Goal: Transaction & Acquisition: Purchase product/service

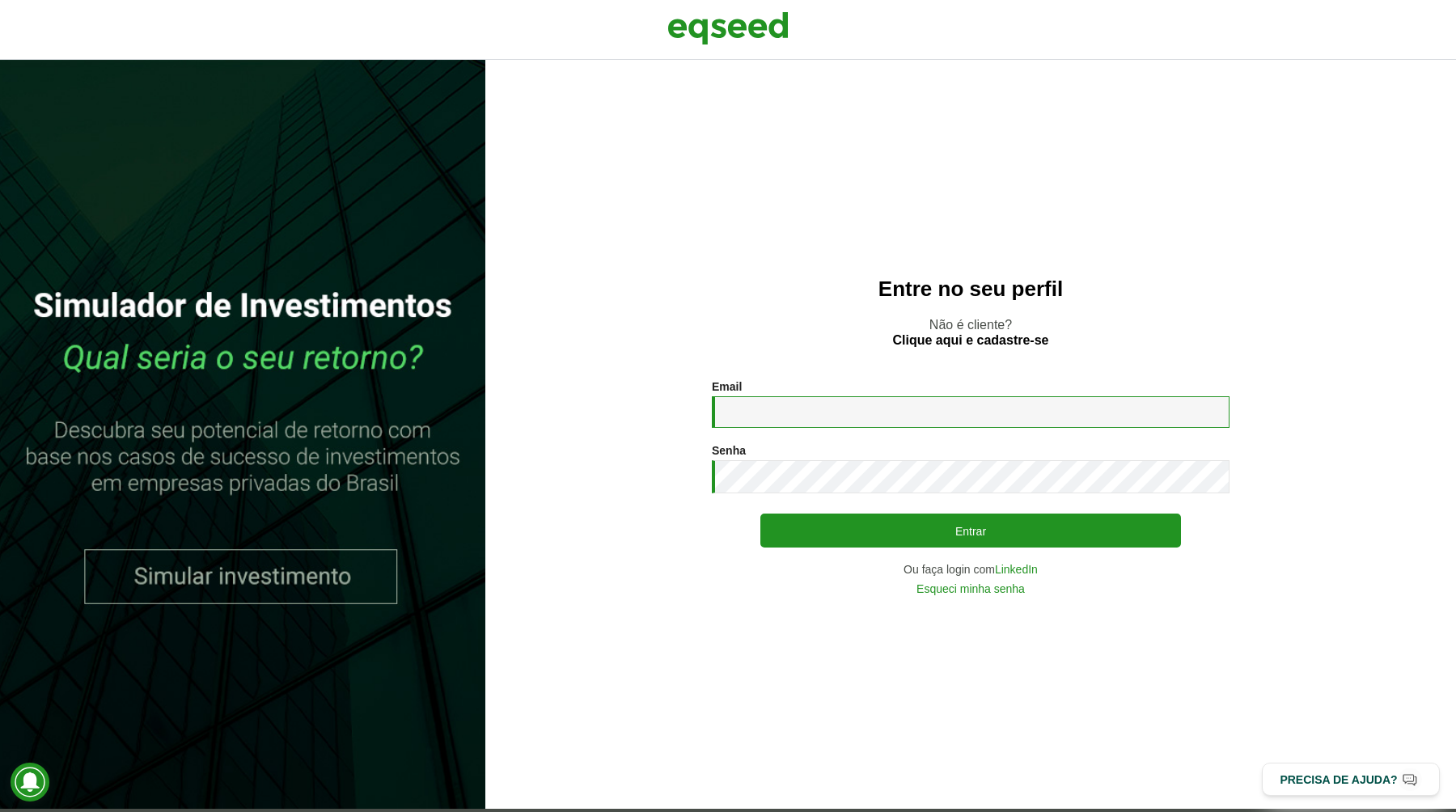
type input "**********"
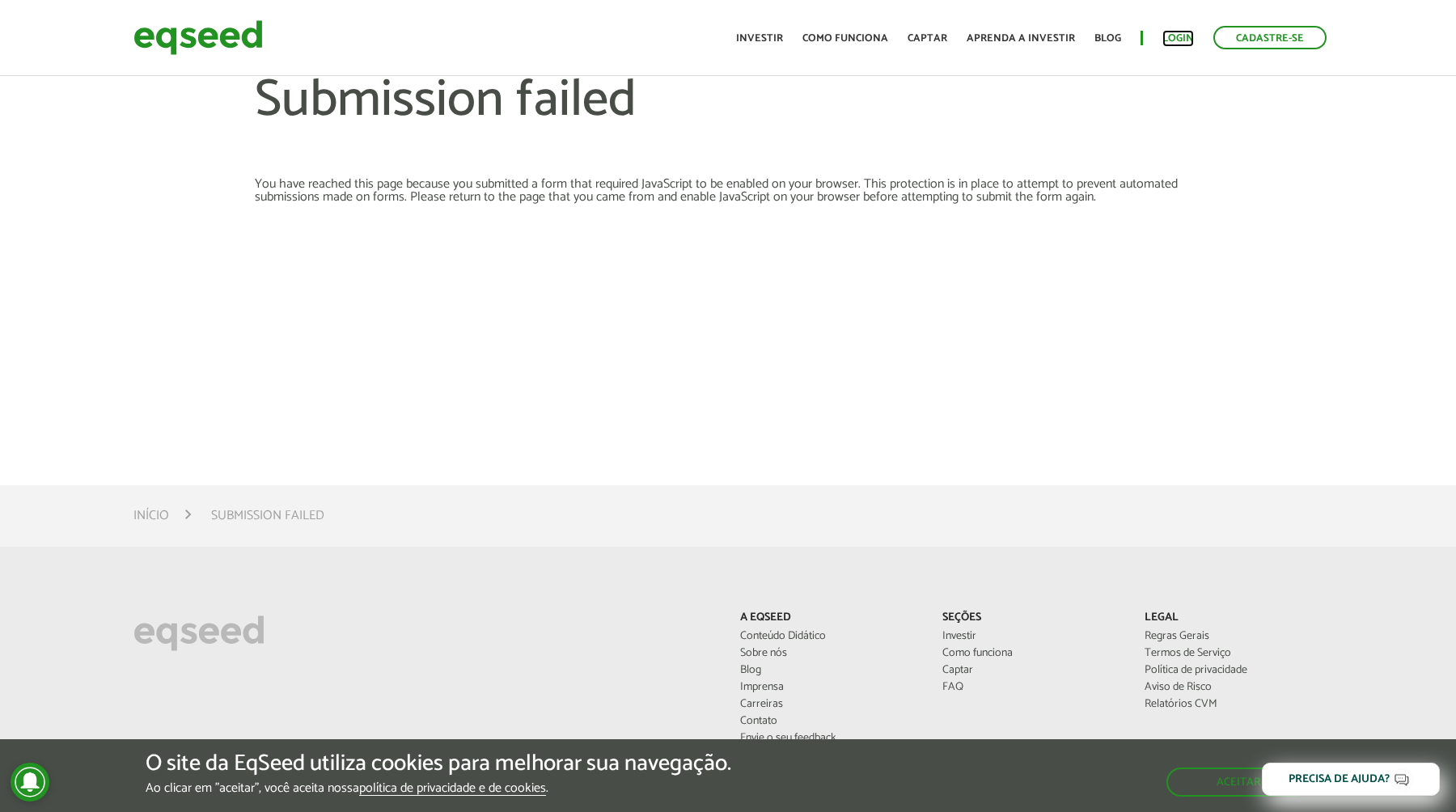
click at [1169, 38] on link "Login" at bounding box center [1178, 38] width 32 height 10
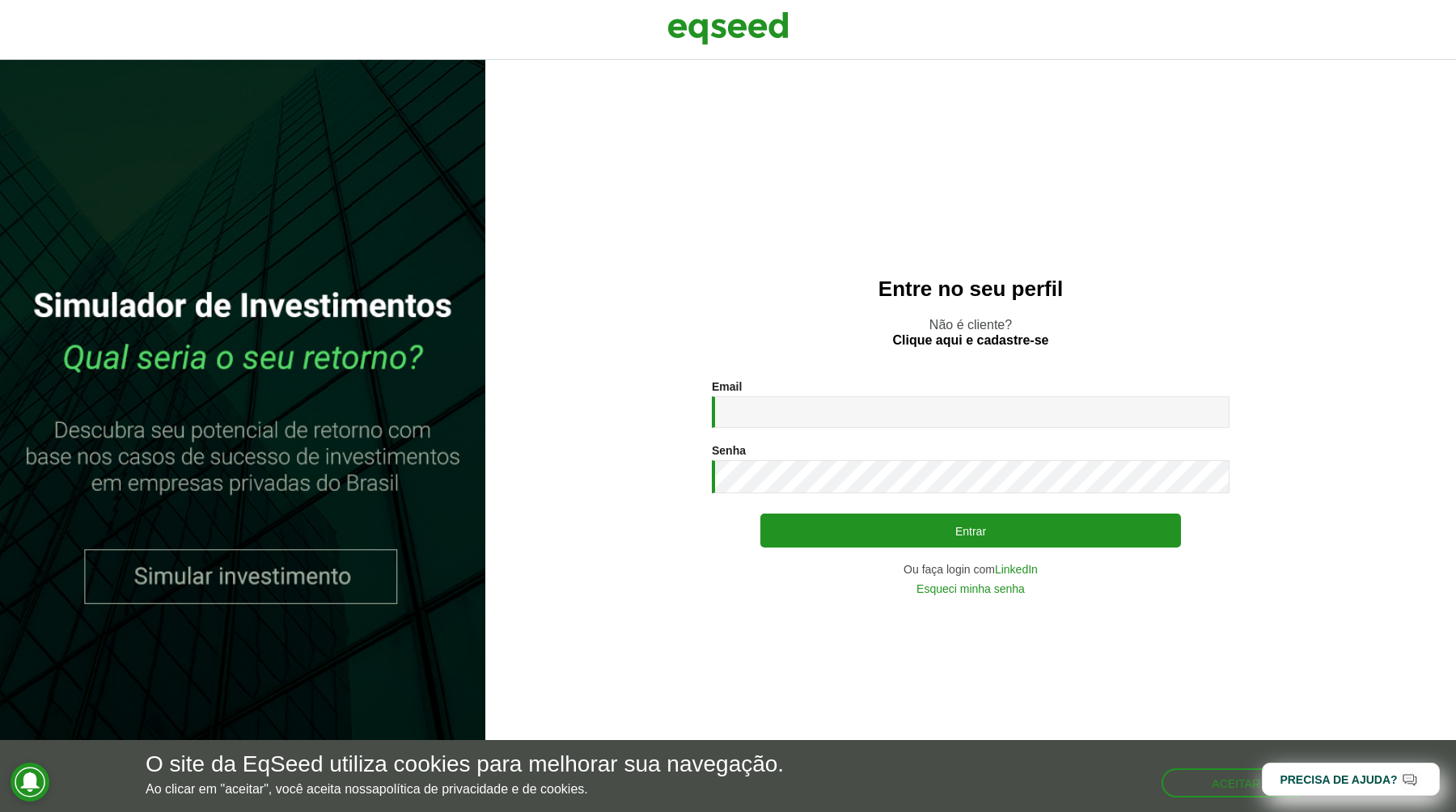
click at [1216, 410] on span at bounding box center [1220, 413] width 13 height 13
click at [1104, 343] on p "Não é cliente? Clique aqui e cadastre-se" at bounding box center [970, 332] width 906 height 31
click at [1222, 481] on span at bounding box center [1220, 479] width 13 height 13
click at [884, 411] on input "Email *" at bounding box center [970, 412] width 518 height 32
paste input "**********"
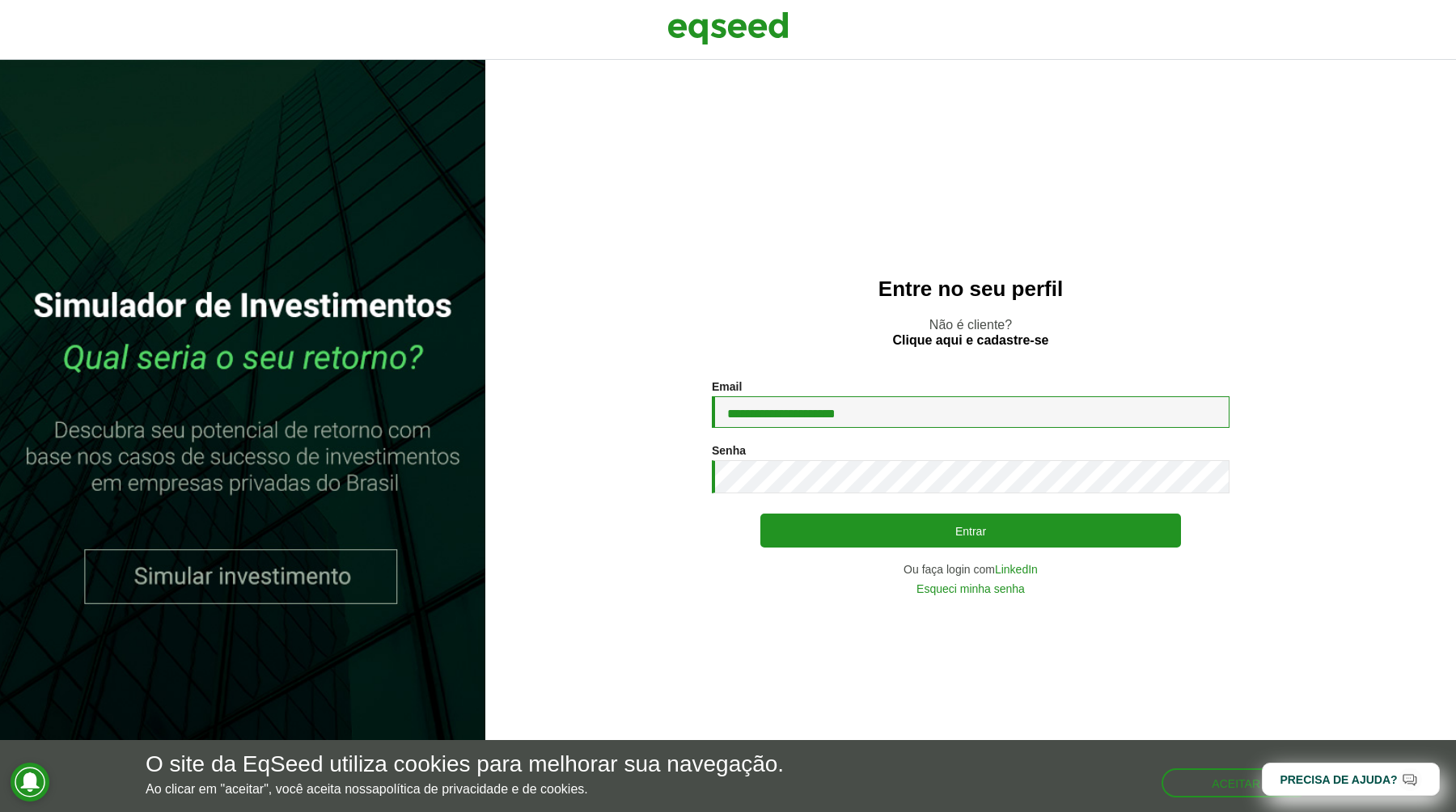
type input "**********"
click at [871, 556] on div "**********" at bounding box center [970, 486] width 518 height 214
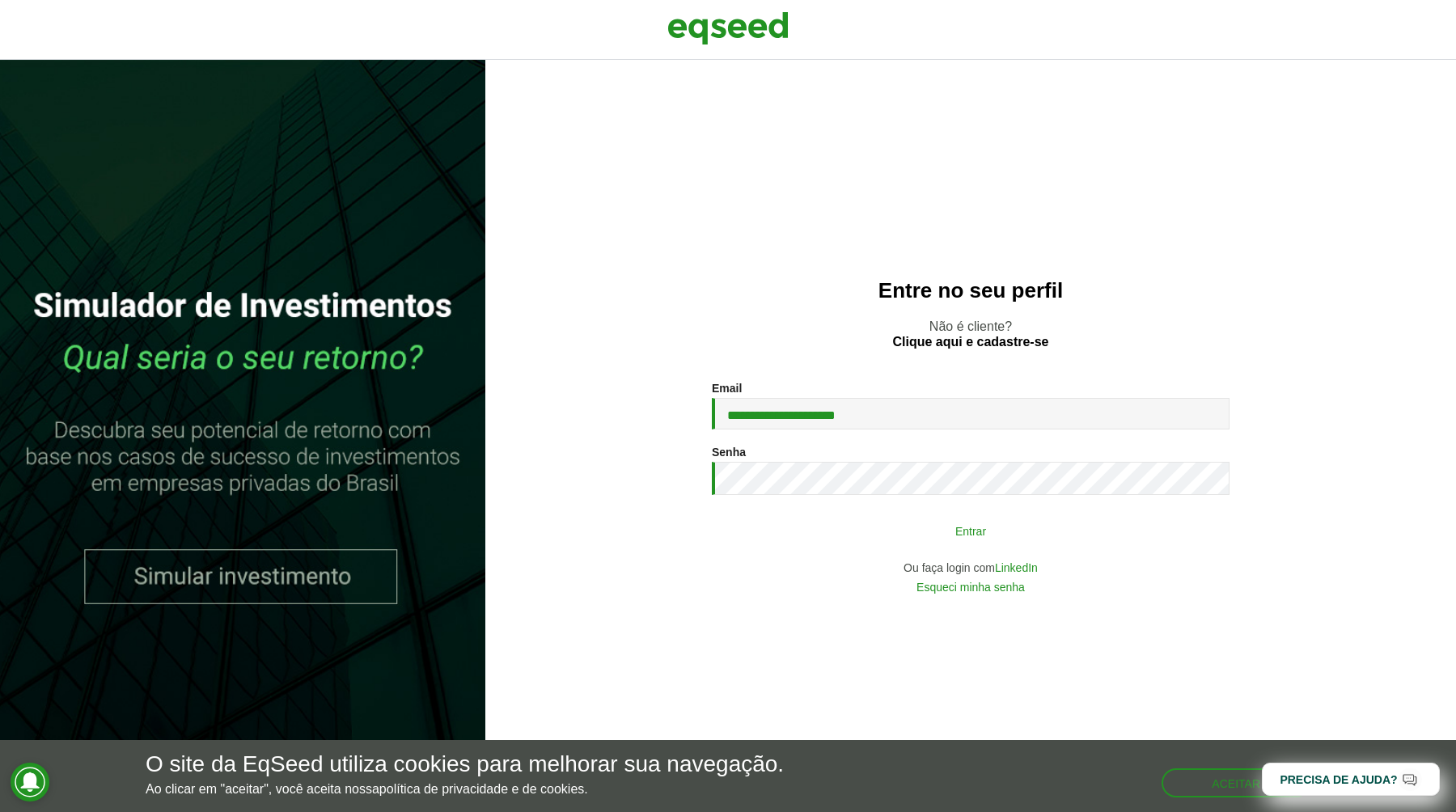
click at [877, 542] on button "Entrar" at bounding box center [970, 530] width 421 height 31
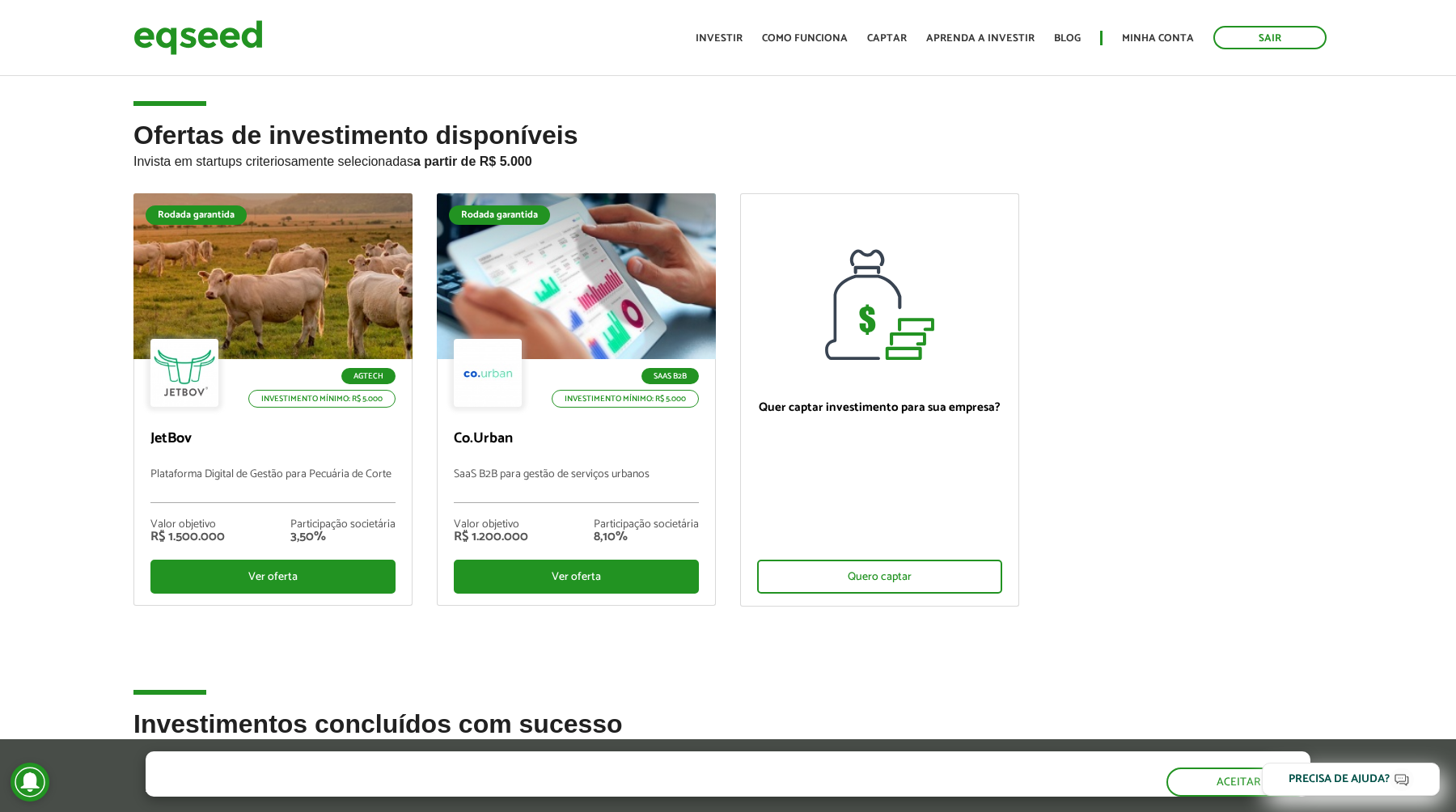
click at [1154, 27] on ul "Início Investir Como funciona Captar Aprenda a investir Blog Minha conta Sair" at bounding box center [1011, 38] width 647 height 24
click at [1148, 49] on ul "Início Investir Como funciona Captar Aprenda a investir Blog Minha conta Sair" at bounding box center [1011, 38] width 647 height 24
click at [1147, 42] on link "Minha conta" at bounding box center [1158, 38] width 72 height 10
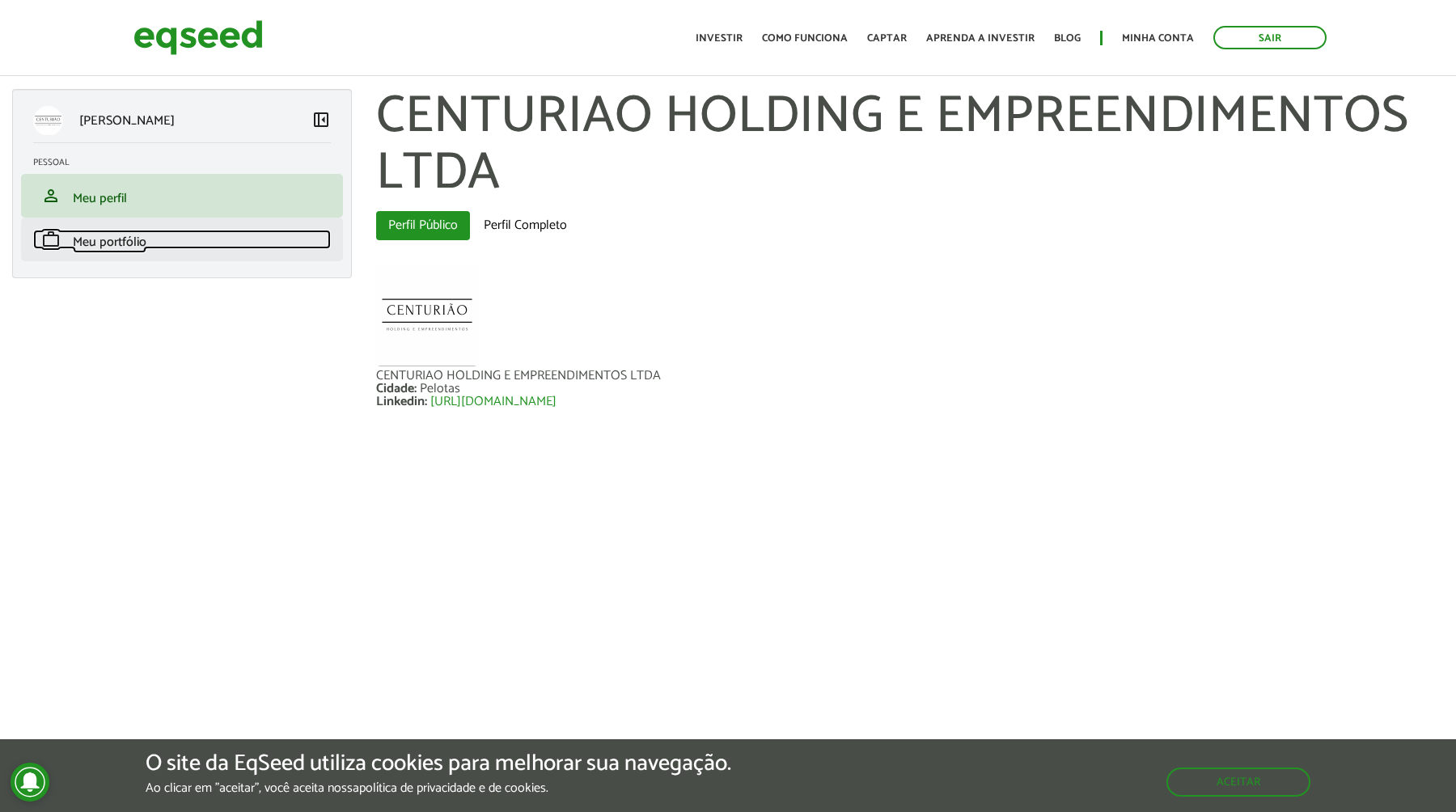
click at [118, 249] on span "Meu portfólio" at bounding box center [109, 242] width 74 height 22
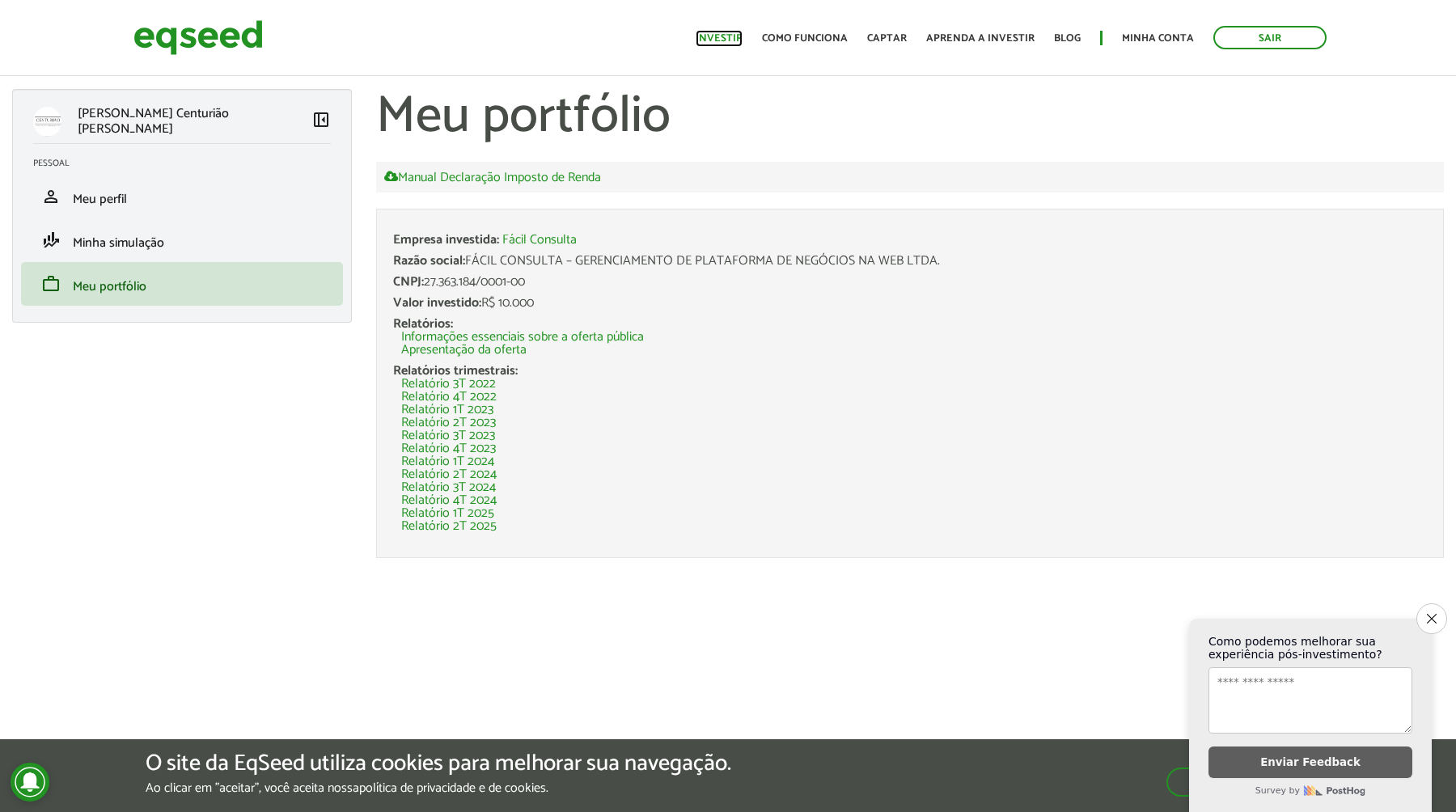
click at [716, 37] on link "Investir" at bounding box center [719, 38] width 47 height 10
click at [1437, 614] on button "Close survey" at bounding box center [1432, 619] width 34 height 34
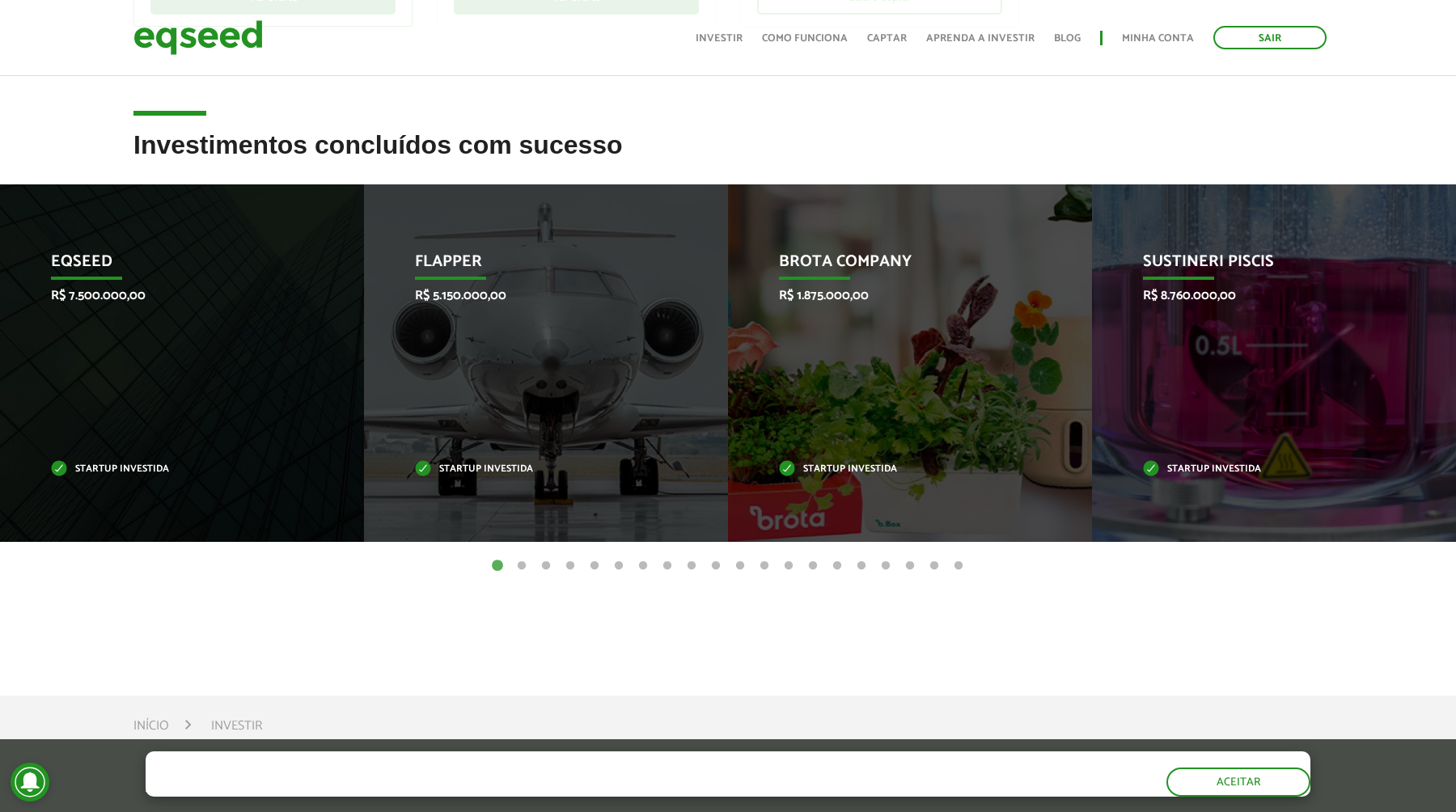
scroll to position [571, 0]
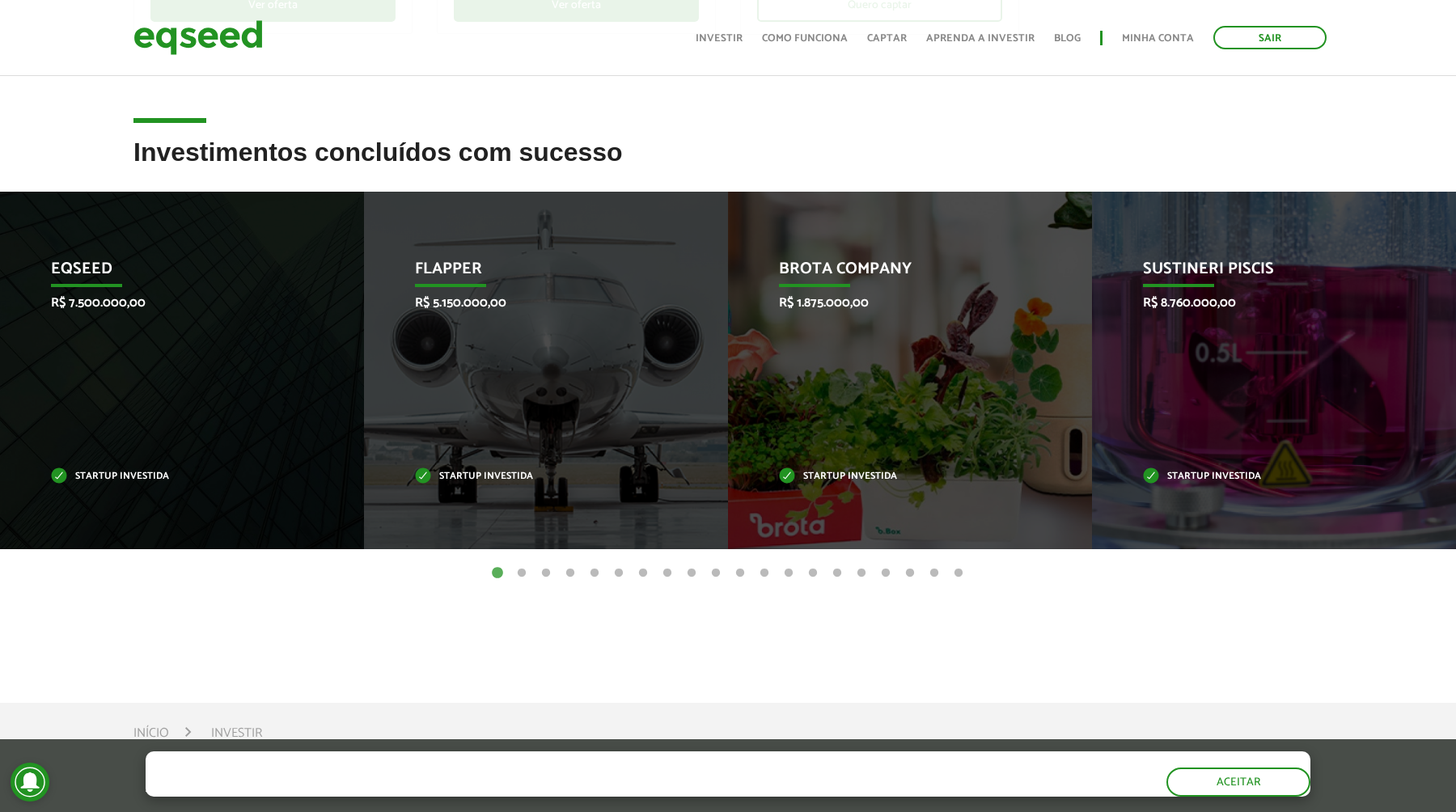
click at [528, 570] on button "2" at bounding box center [522, 573] width 16 height 16
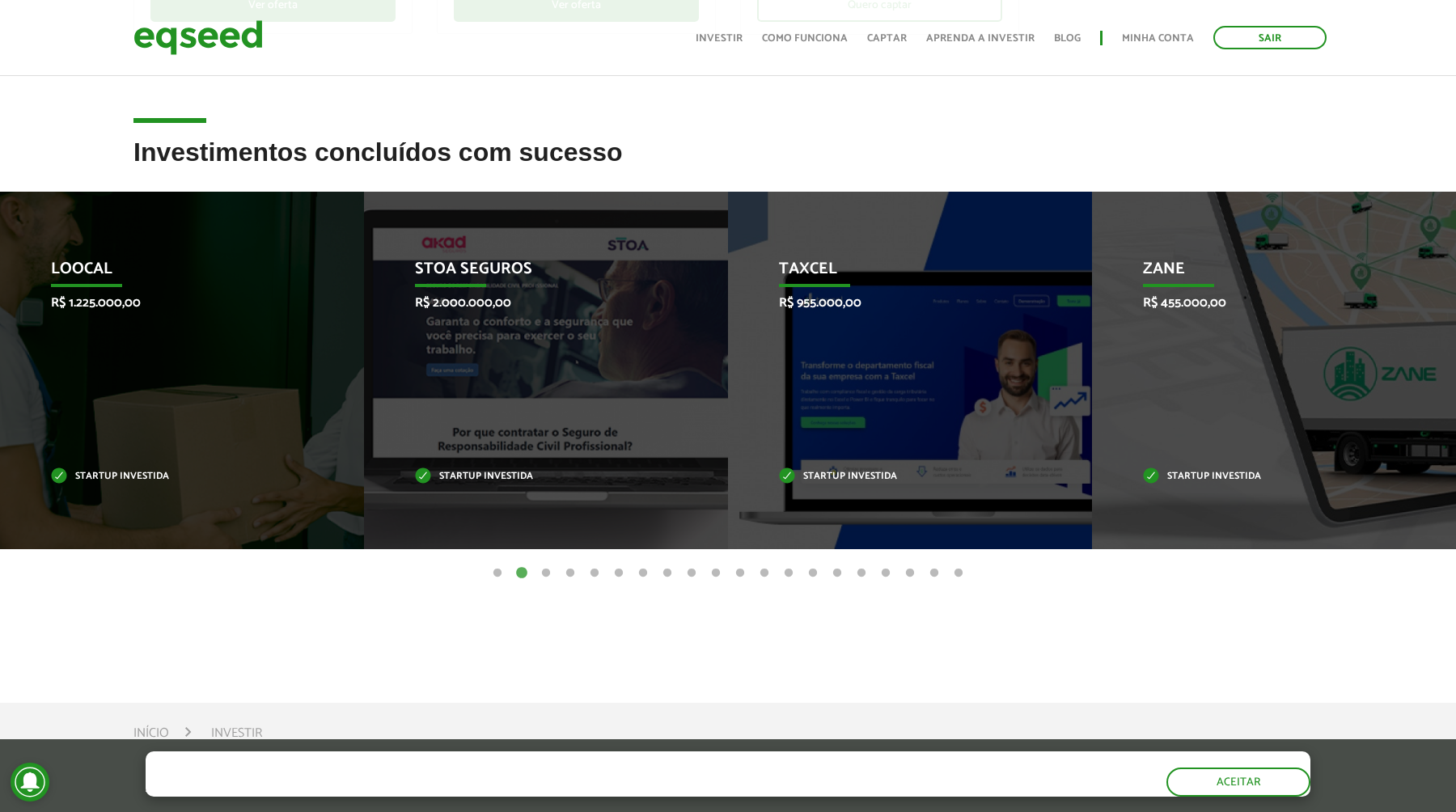
click at [542, 568] on button "3" at bounding box center [546, 573] width 16 height 16
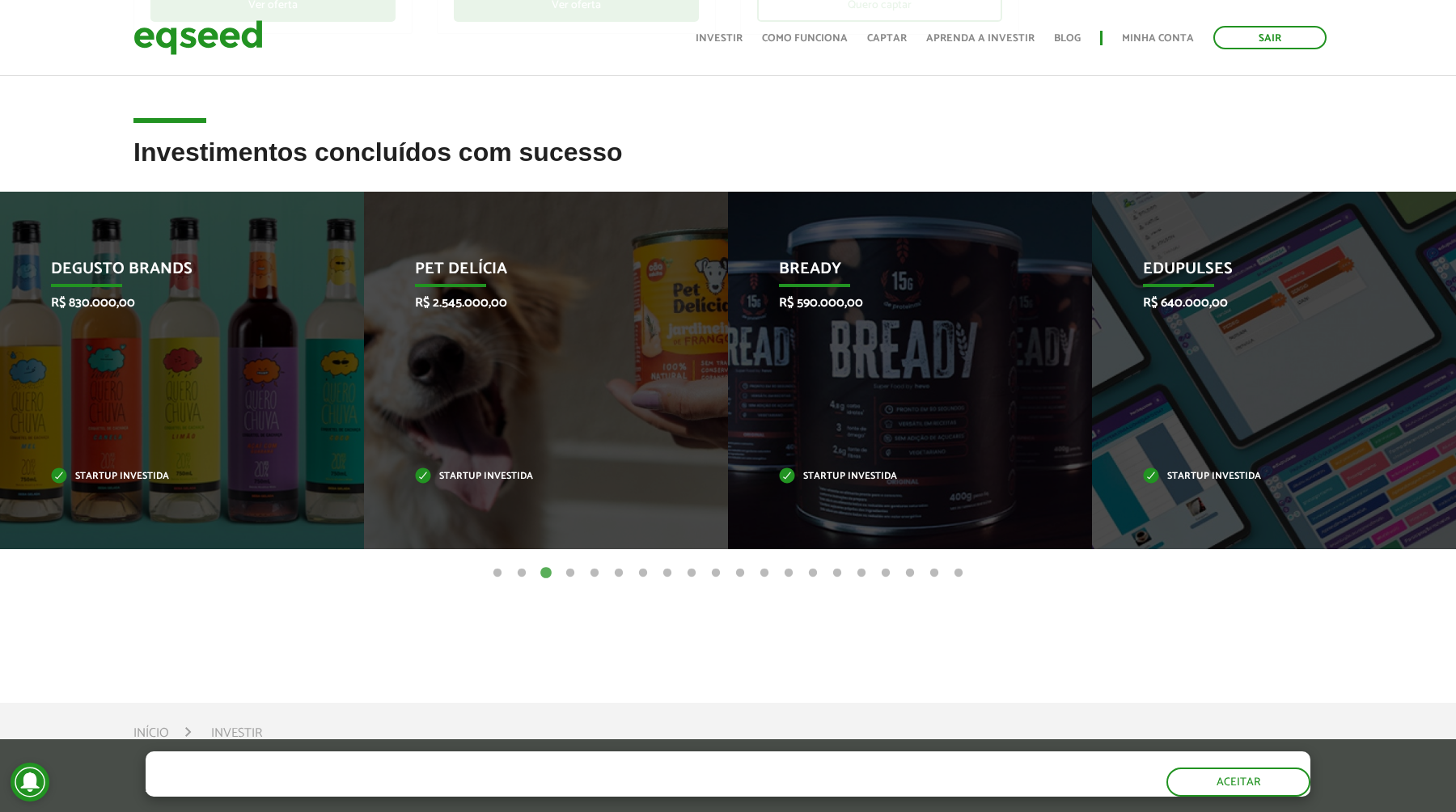
click at [566, 570] on button "4" at bounding box center [570, 573] width 16 height 16
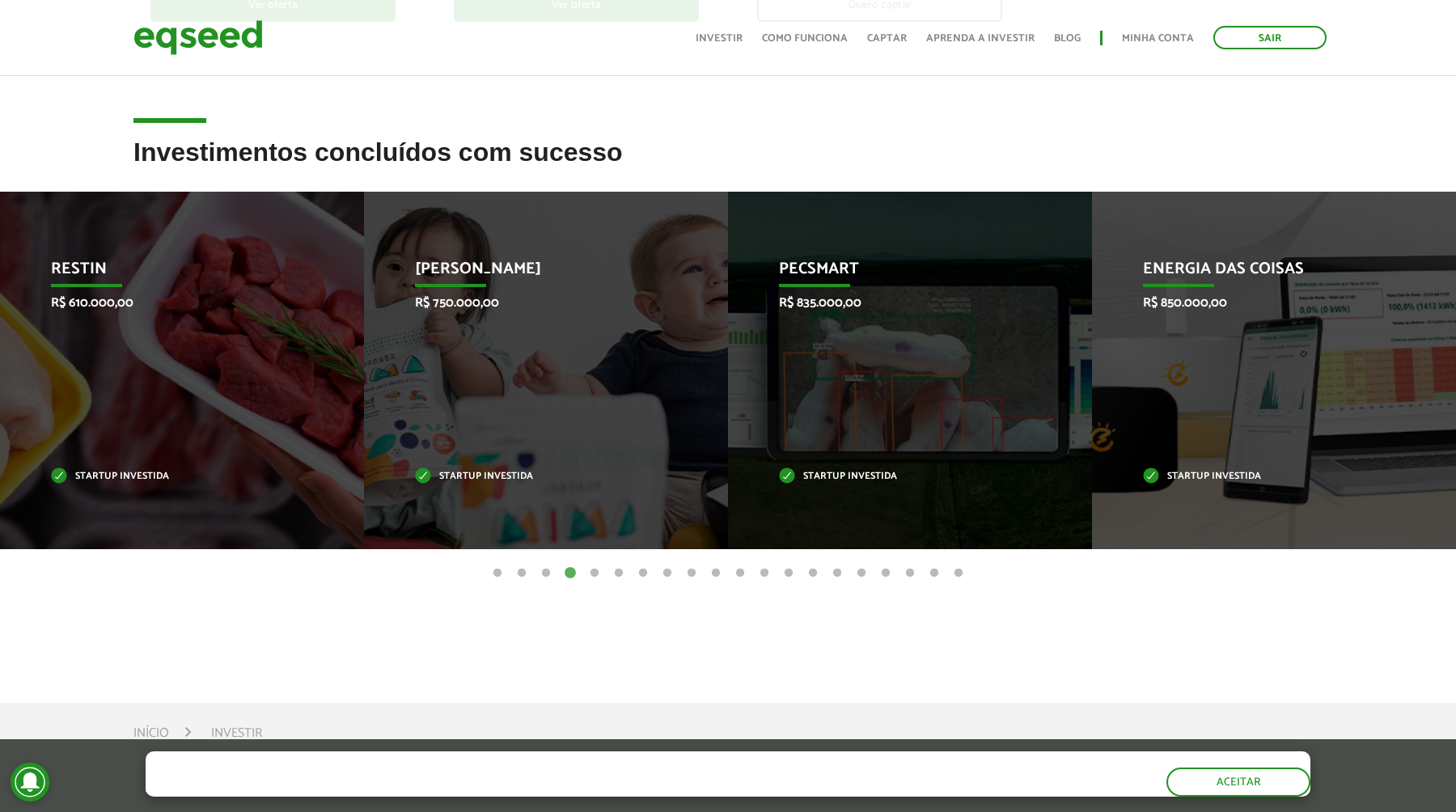
click at [592, 571] on button "5" at bounding box center [594, 573] width 16 height 16
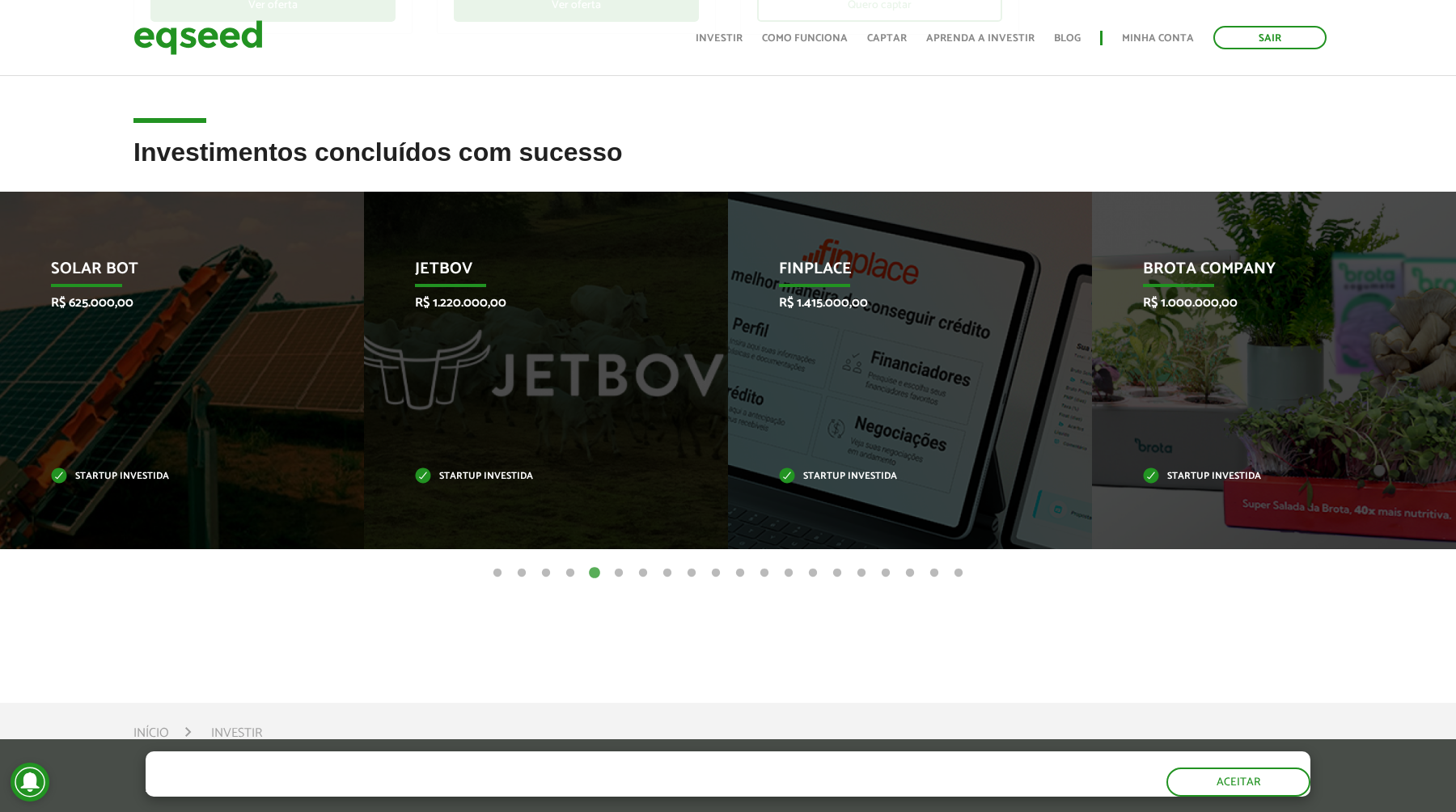
click at [578, 571] on ul "1 2 3 4 5 6 7 8 9 10 11 12 13 14 15 16 17 18 19 20" at bounding box center [728, 572] width 1456 height 18
click at [571, 571] on button "4" at bounding box center [570, 573] width 16 height 16
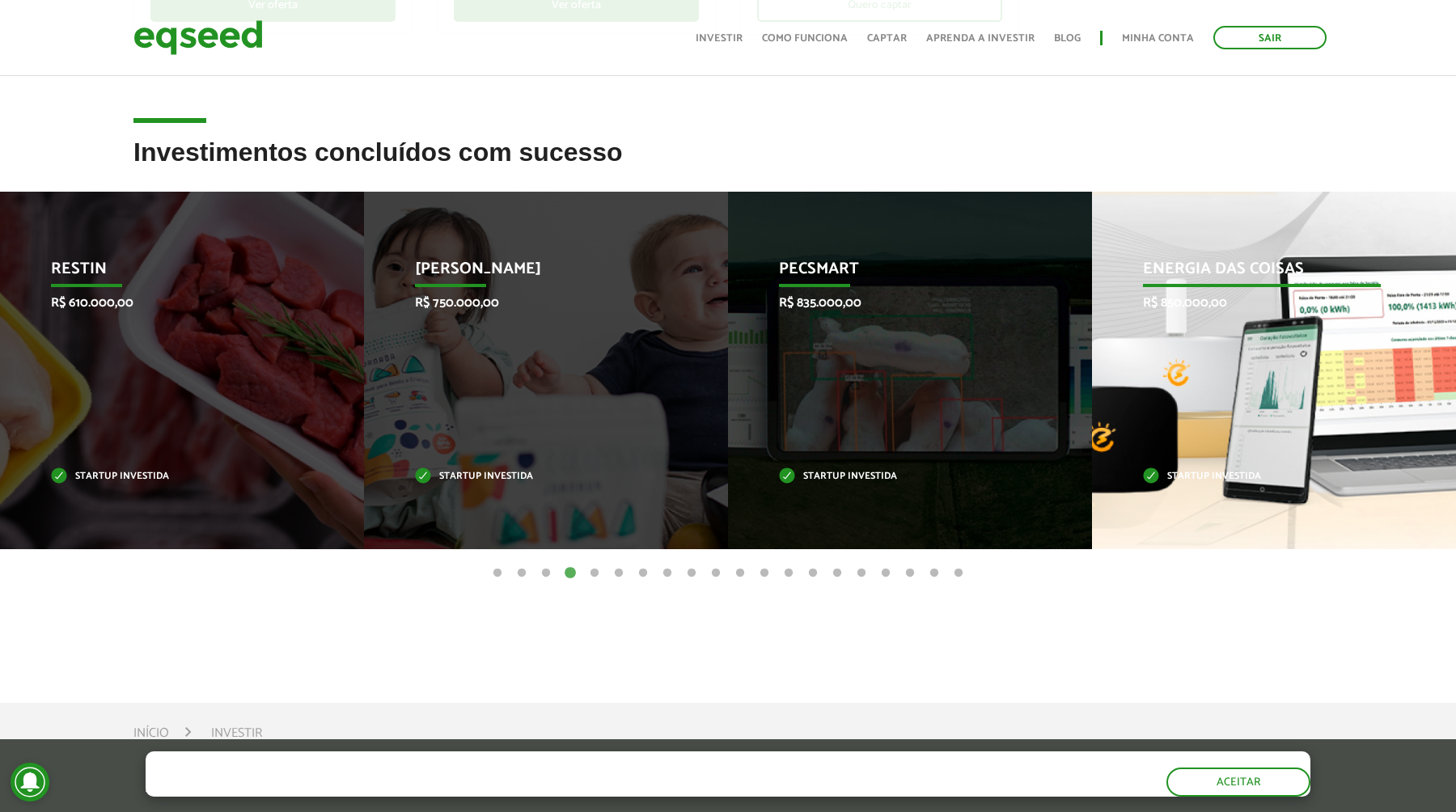
click at [1216, 483] on div "Energia das Coisas R$ 850.000,00 Startup investida" at bounding box center [1262, 370] width 340 height 358
click at [1256, 241] on div "Energia das Coisas R$ 850.000,00 Startup investida" at bounding box center [1262, 370] width 340 height 358
click at [1231, 277] on p "Energia das Coisas" at bounding box center [1262, 273] width 238 height 27
click at [1223, 265] on p "Energia das Coisas" at bounding box center [1262, 273] width 238 height 27
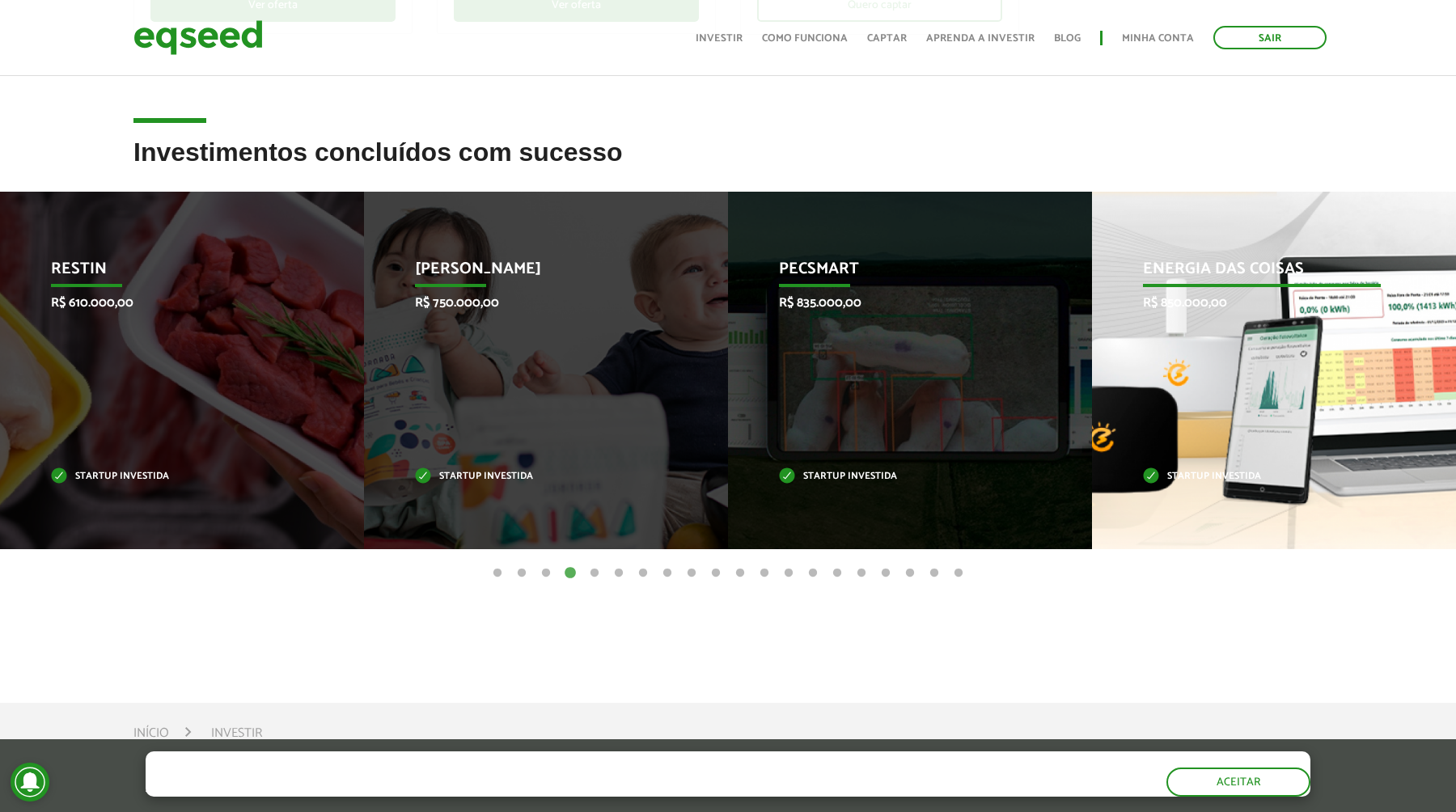
click at [1223, 265] on p "Energia das Coisas" at bounding box center [1262, 273] width 238 height 27
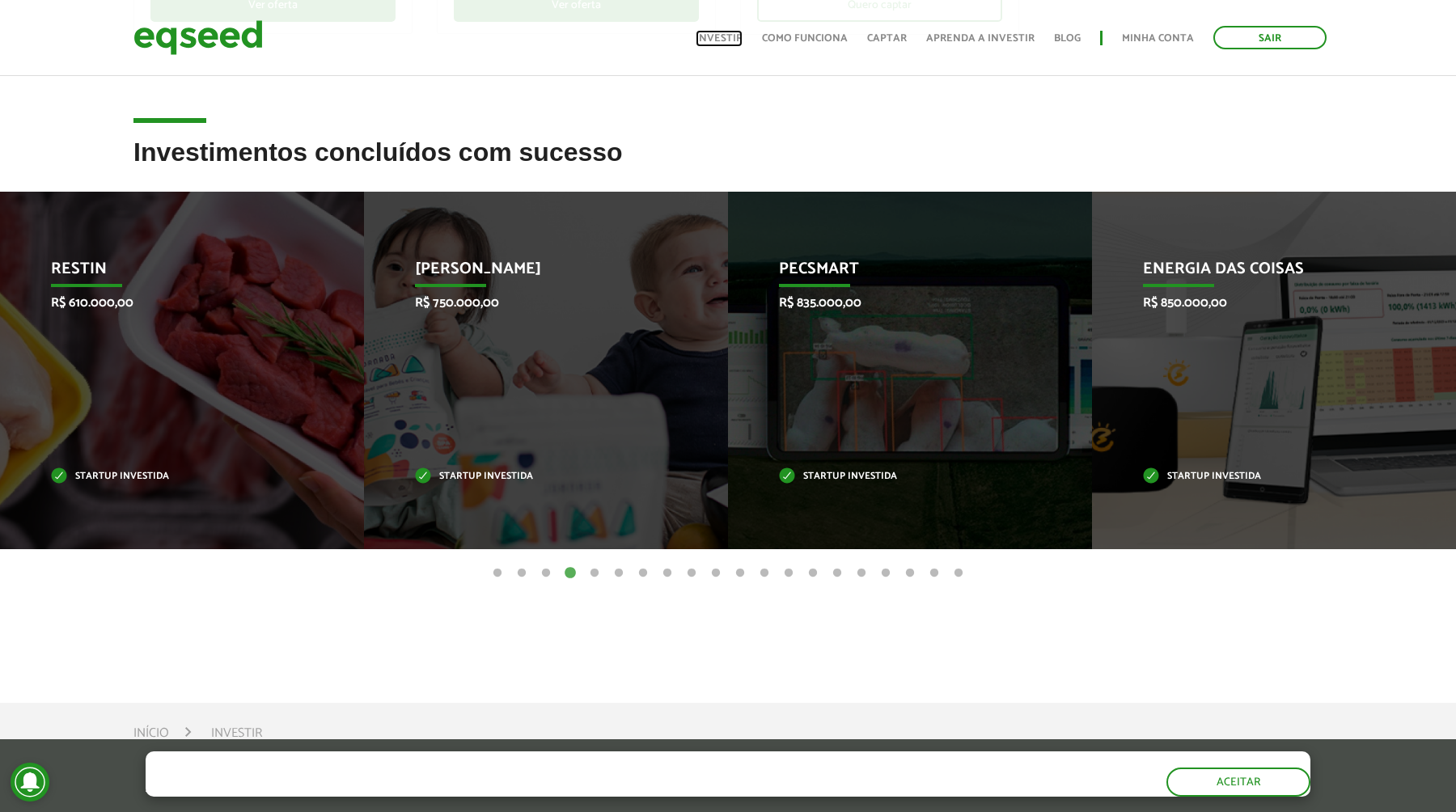
click at [718, 36] on link "Investir" at bounding box center [719, 38] width 47 height 10
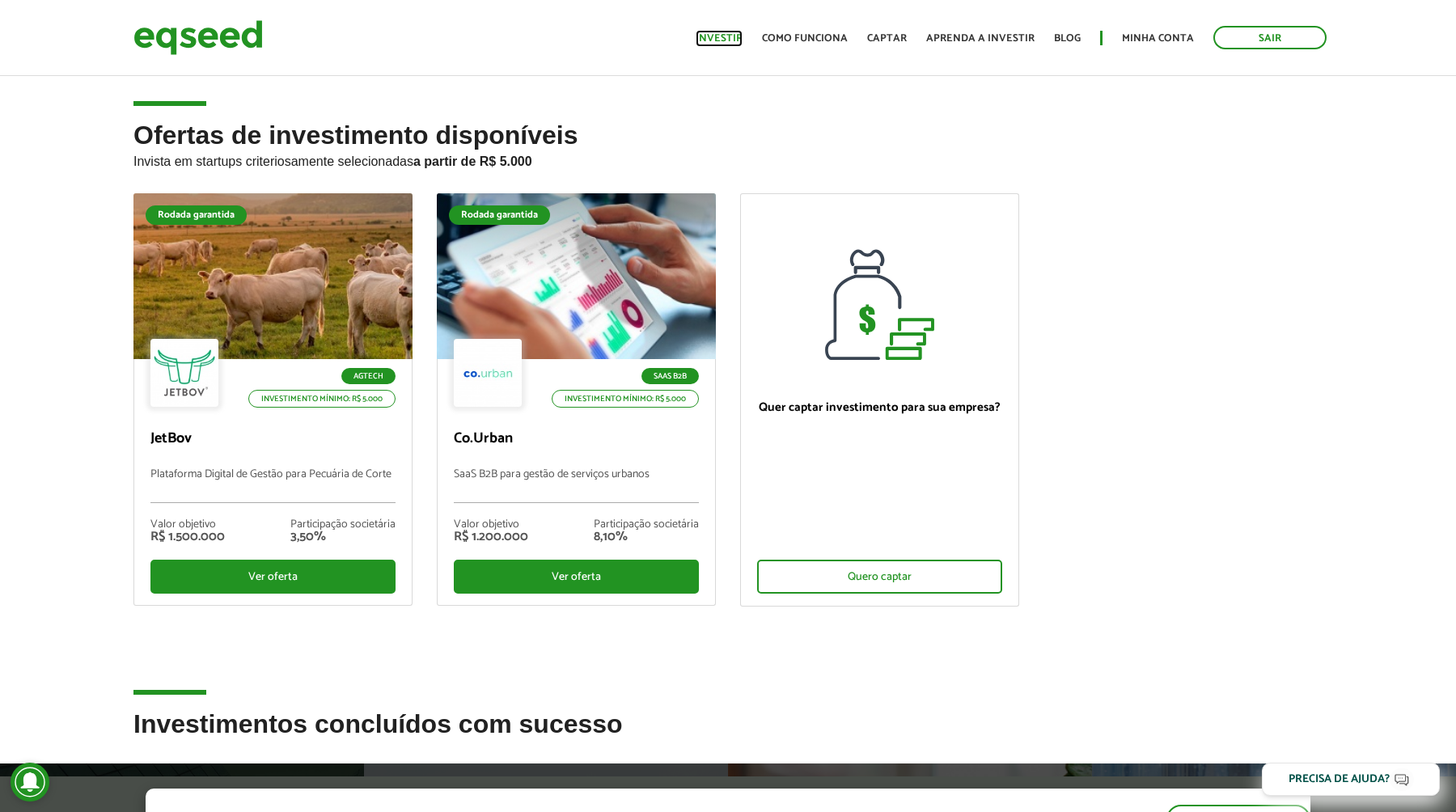
click at [742, 44] on link "Investir" at bounding box center [719, 38] width 47 height 10
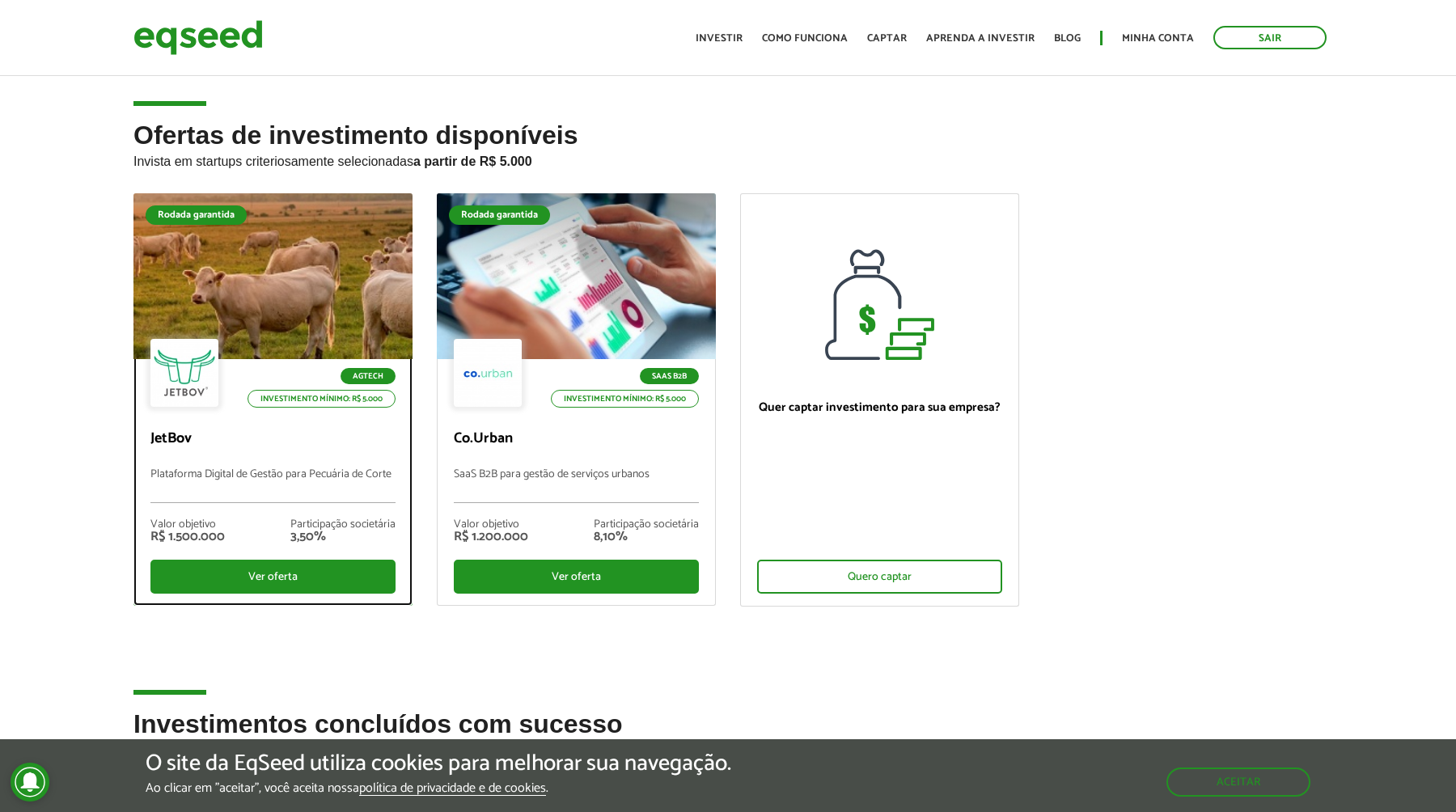
click at [340, 276] on div at bounding box center [272, 276] width 335 height 199
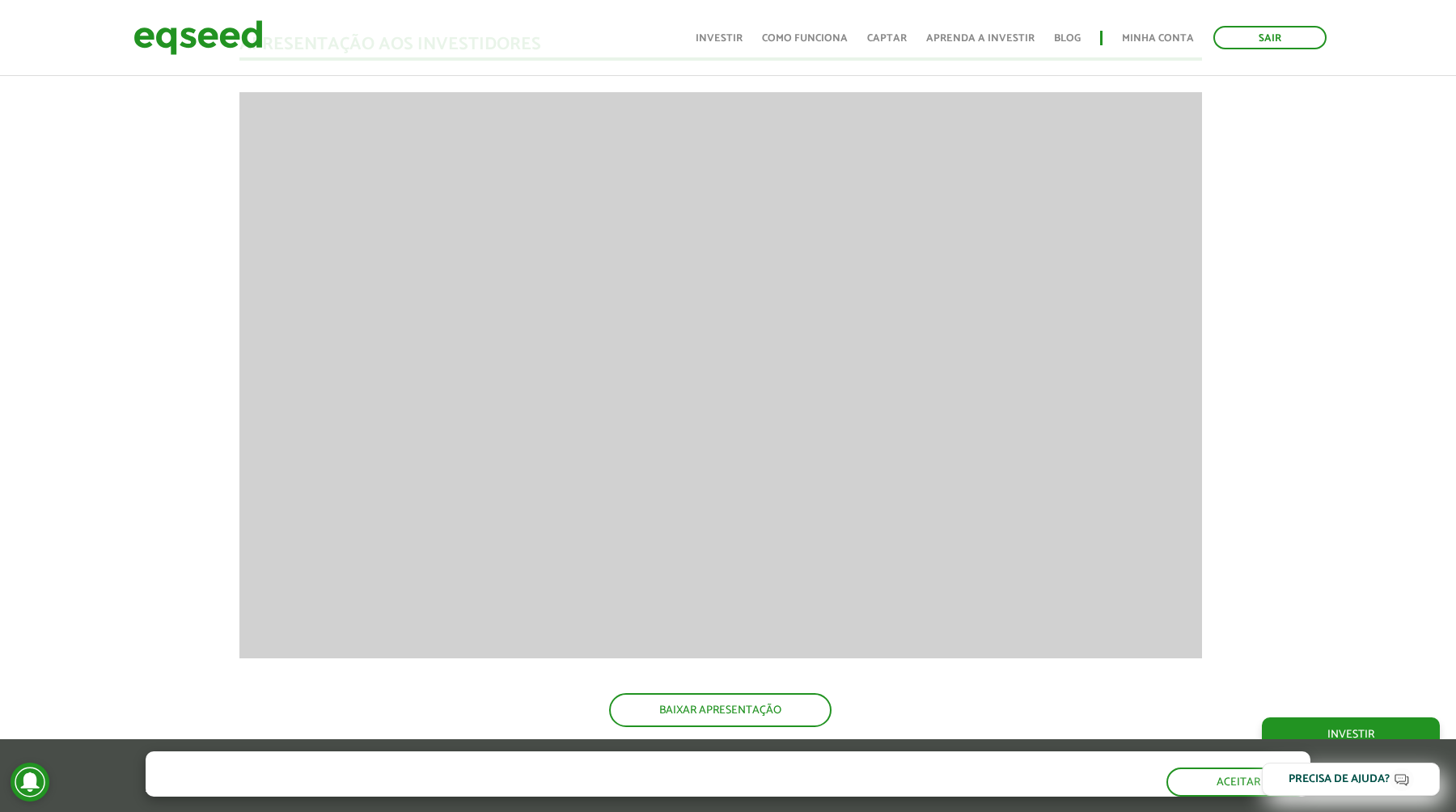
scroll to position [2118, 7]
